Goal: Information Seeking & Learning: Understand process/instructions

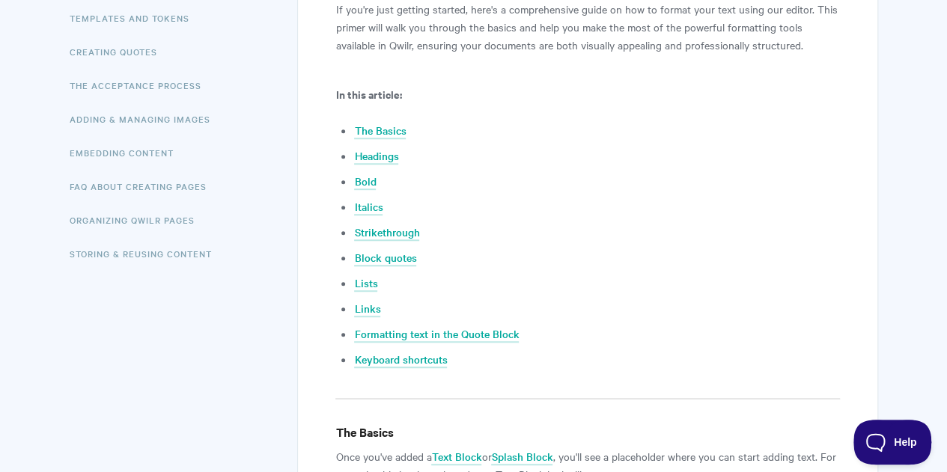
scroll to position [524, 0]
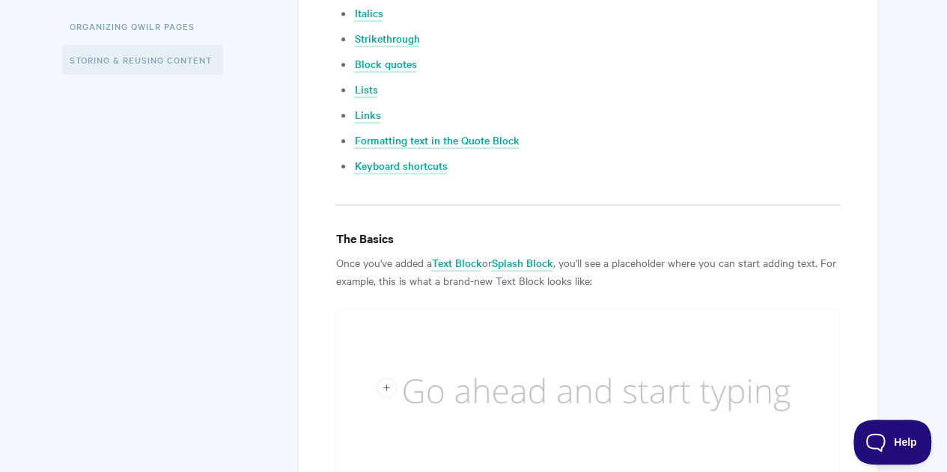
click at [140, 60] on link "Storing & Reusing Content" at bounding box center [142, 60] width 161 height 30
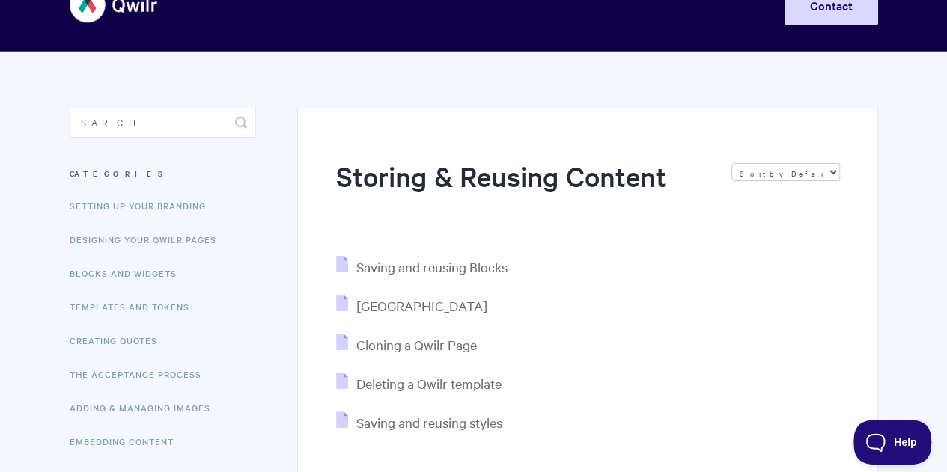
scroll to position [75, 0]
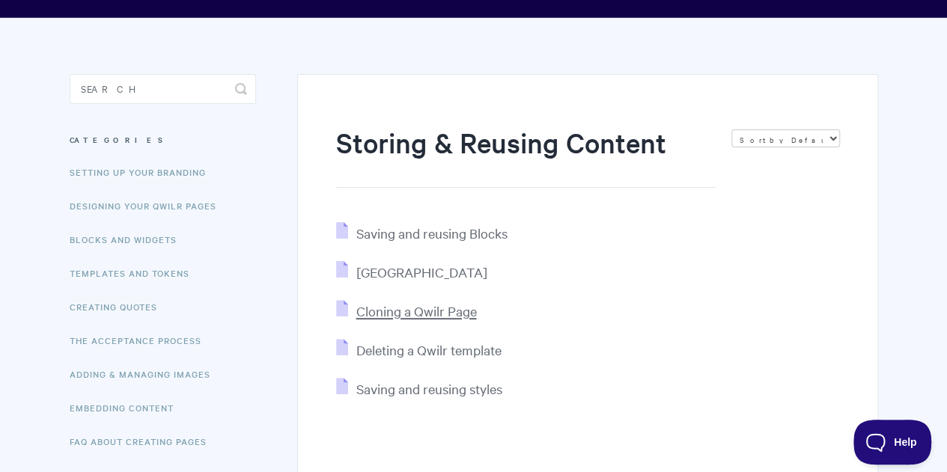
click at [426, 308] on span "Cloning a Qwilr Page" at bounding box center [416, 310] width 121 height 17
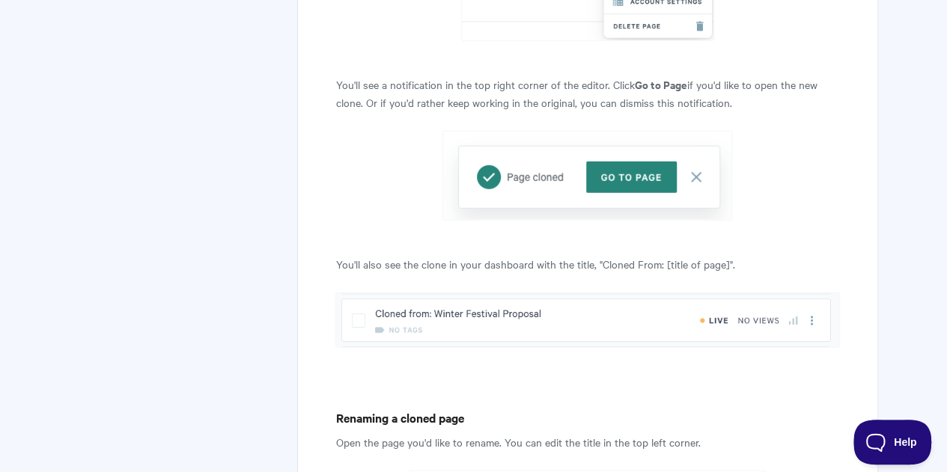
scroll to position [1872, 0]
